Goal: Task Accomplishment & Management: Manage account settings

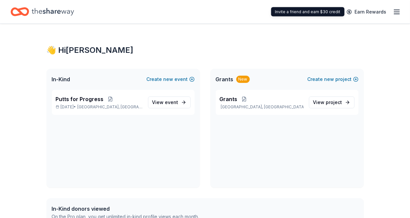
click at [398, 9] on icon "button" at bounding box center [397, 12] width 8 height 8
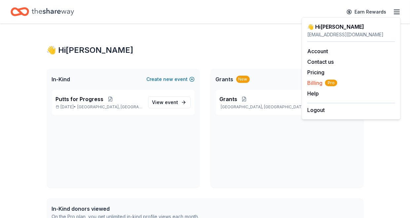
click at [317, 84] on span "Billing Pro" at bounding box center [322, 83] width 30 height 8
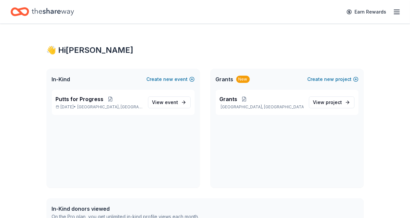
click at [395, 12] on line "button" at bounding box center [396, 12] width 5 height 0
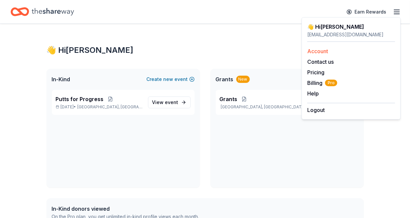
click at [322, 53] on link "Account" at bounding box center [317, 51] width 21 height 7
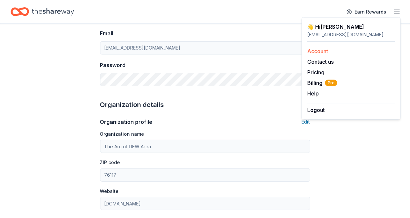
scroll to position [154, 0]
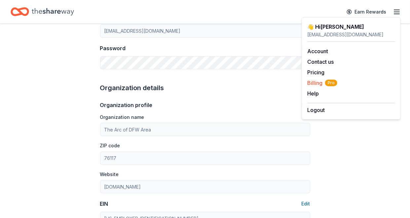
click at [316, 82] on span "Billing Pro" at bounding box center [322, 83] width 30 height 8
